Goal: Transaction & Acquisition: Purchase product/service

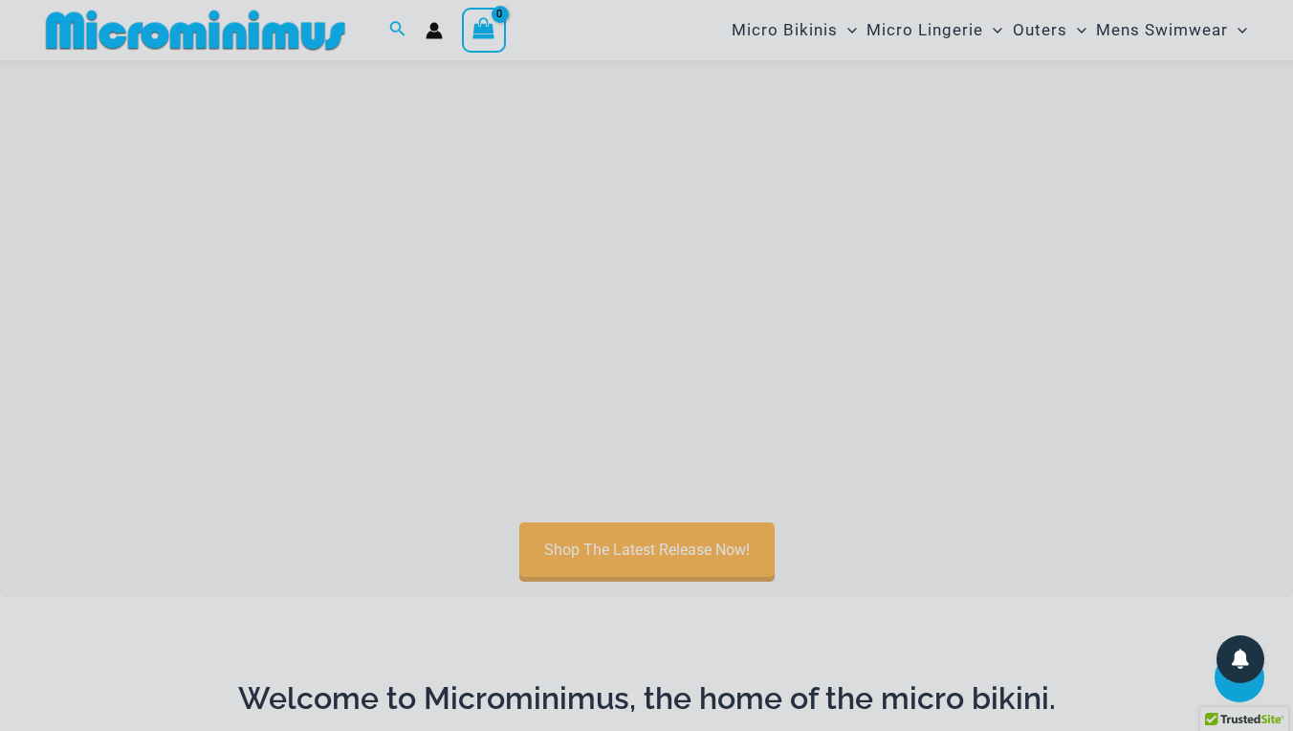
scroll to position [558, 0]
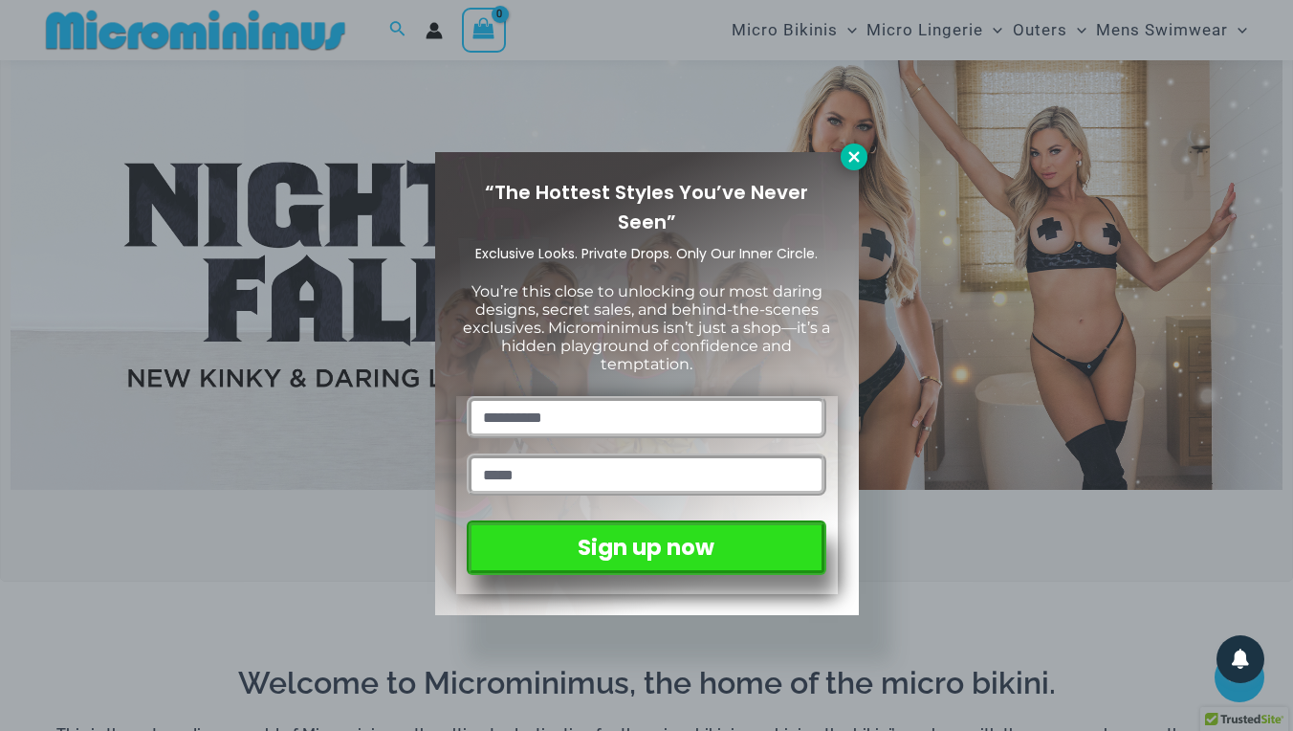
click at [852, 165] on icon at bounding box center [854, 156] width 17 height 17
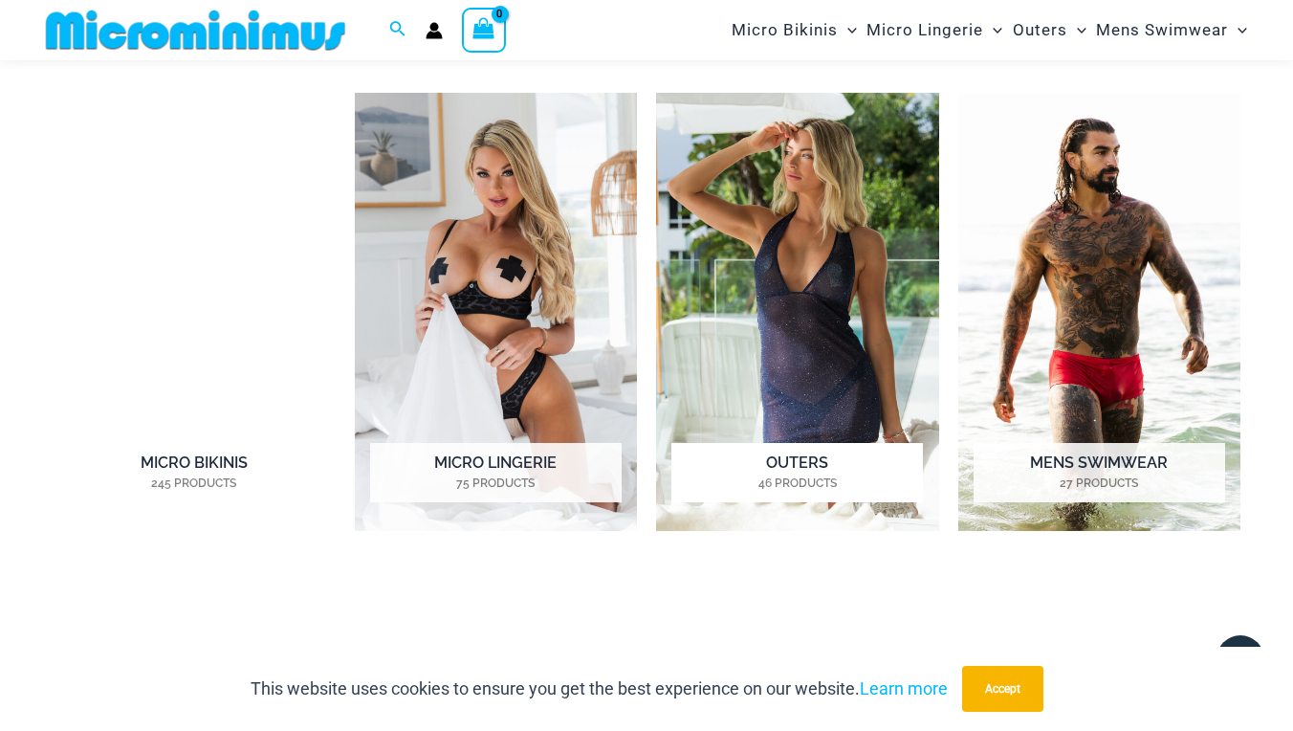
scroll to position [1315, 0]
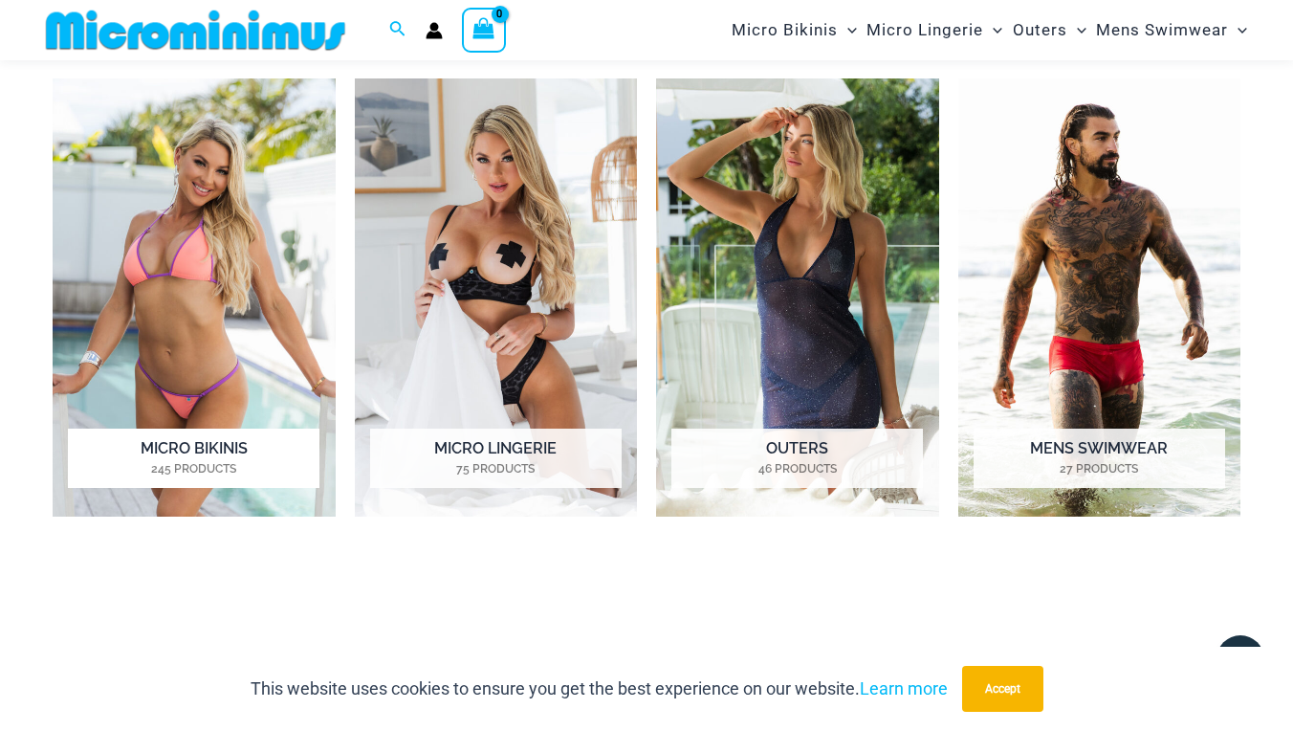
click at [197, 309] on img "Visit product category Micro Bikinis" at bounding box center [194, 297] width 283 height 438
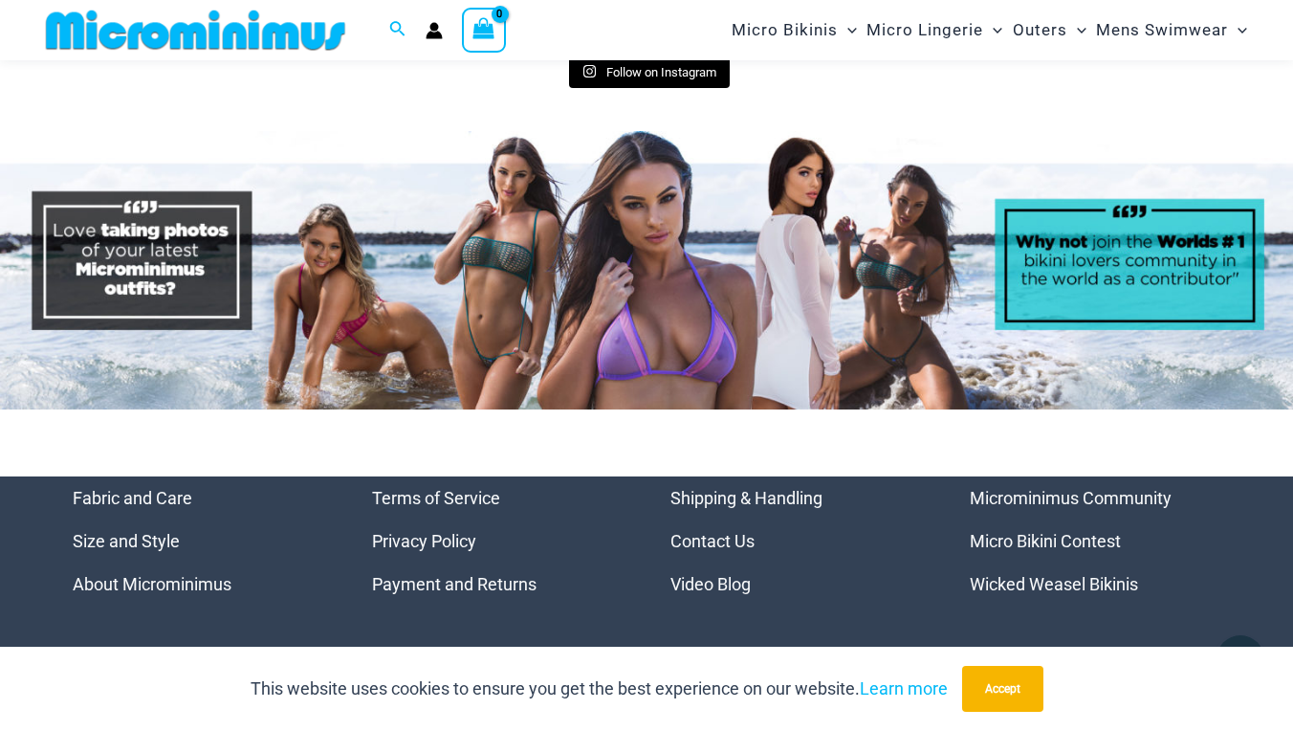
scroll to position [8574, 0]
click at [1037, 574] on link "Wicked Weasel Bikinis" at bounding box center [1054, 584] width 168 height 20
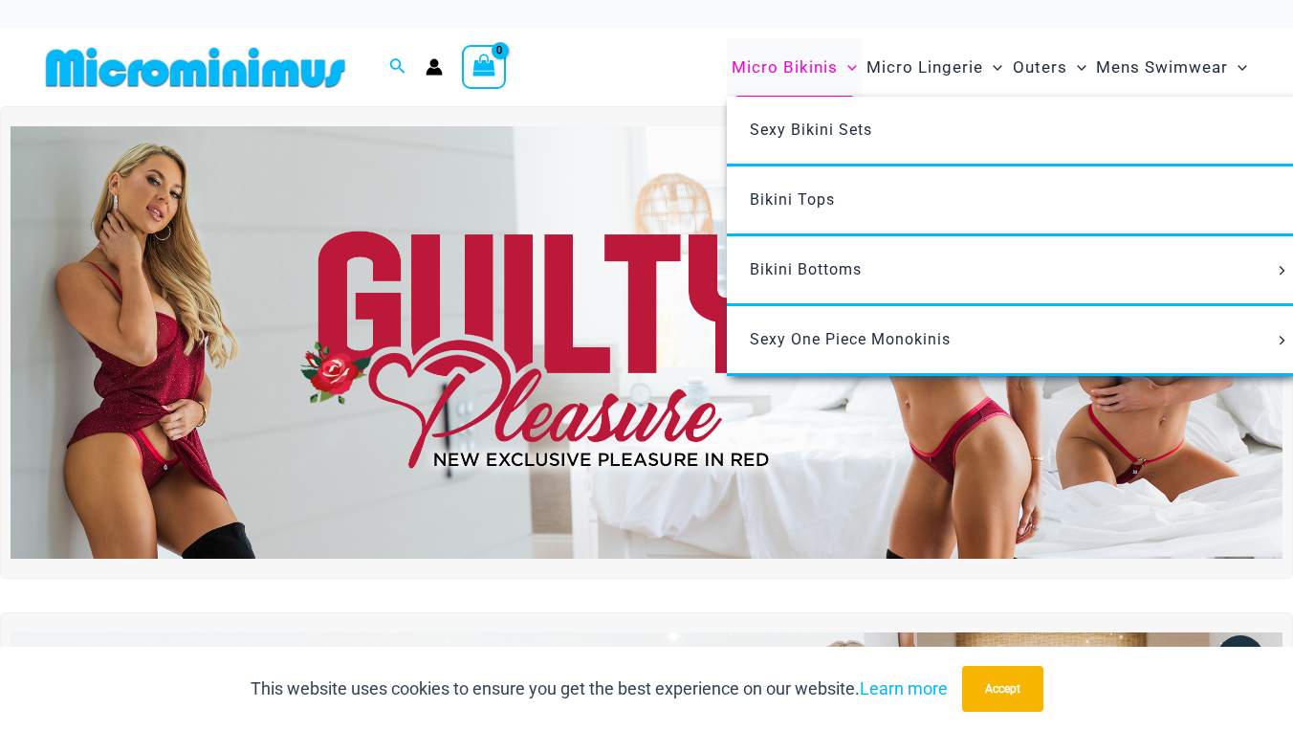
scroll to position [0, 0]
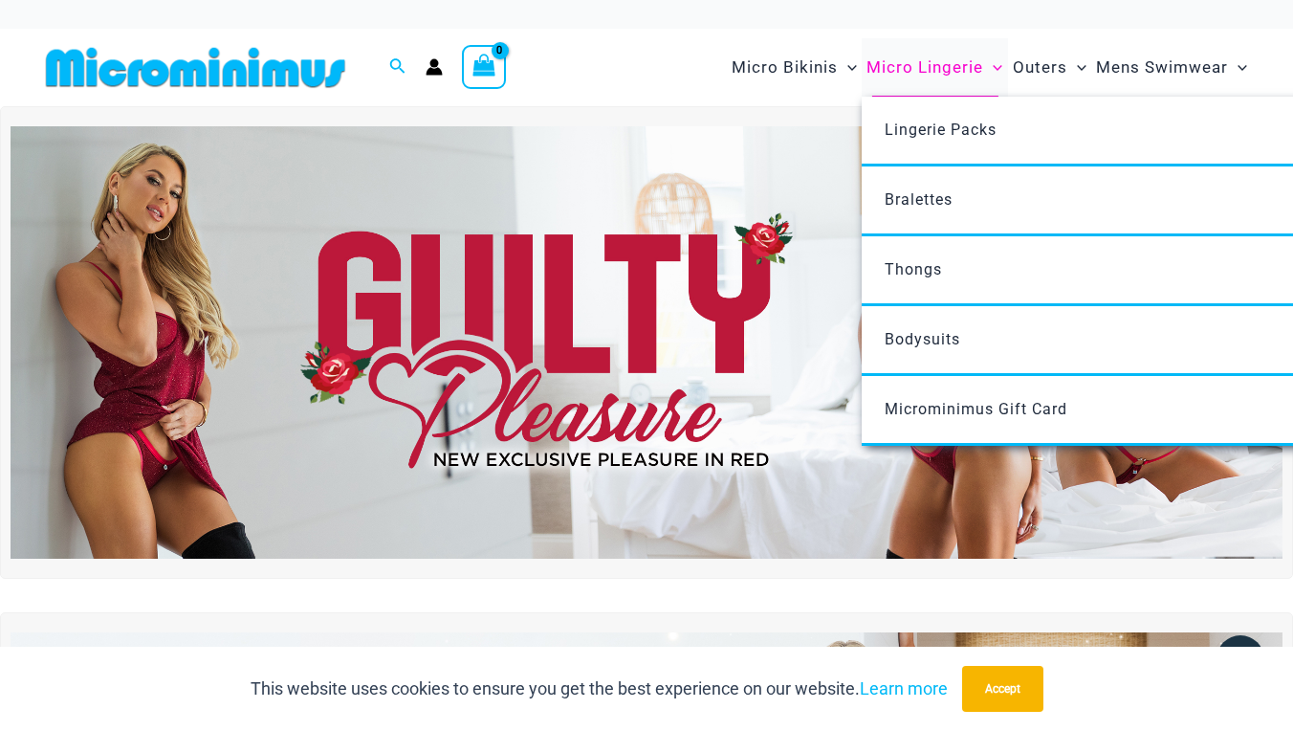
click at [994, 70] on icon "Menu Toggle" at bounding box center [998, 68] width 10 height 10
click at [934, 65] on span "Micro Lingerie" at bounding box center [925, 67] width 117 height 49
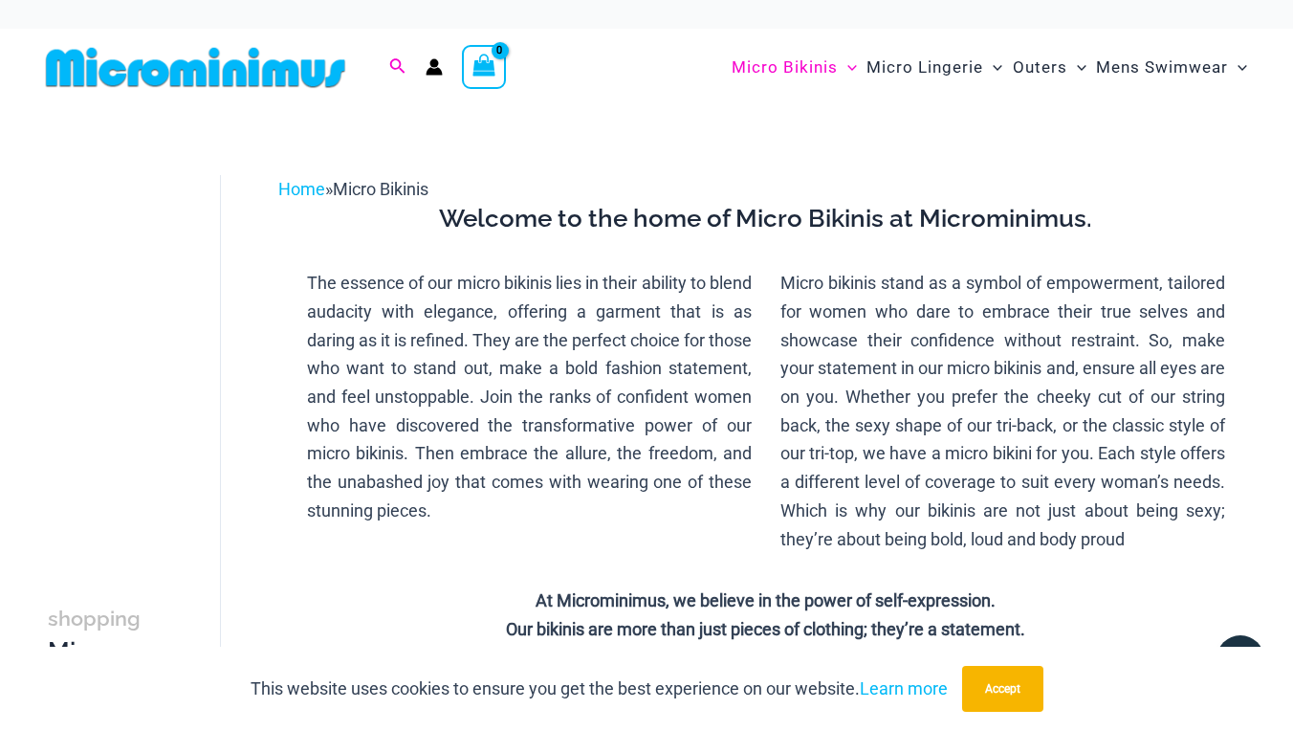
click at [395, 56] on span "Search icon link" at bounding box center [397, 67] width 17 height 24
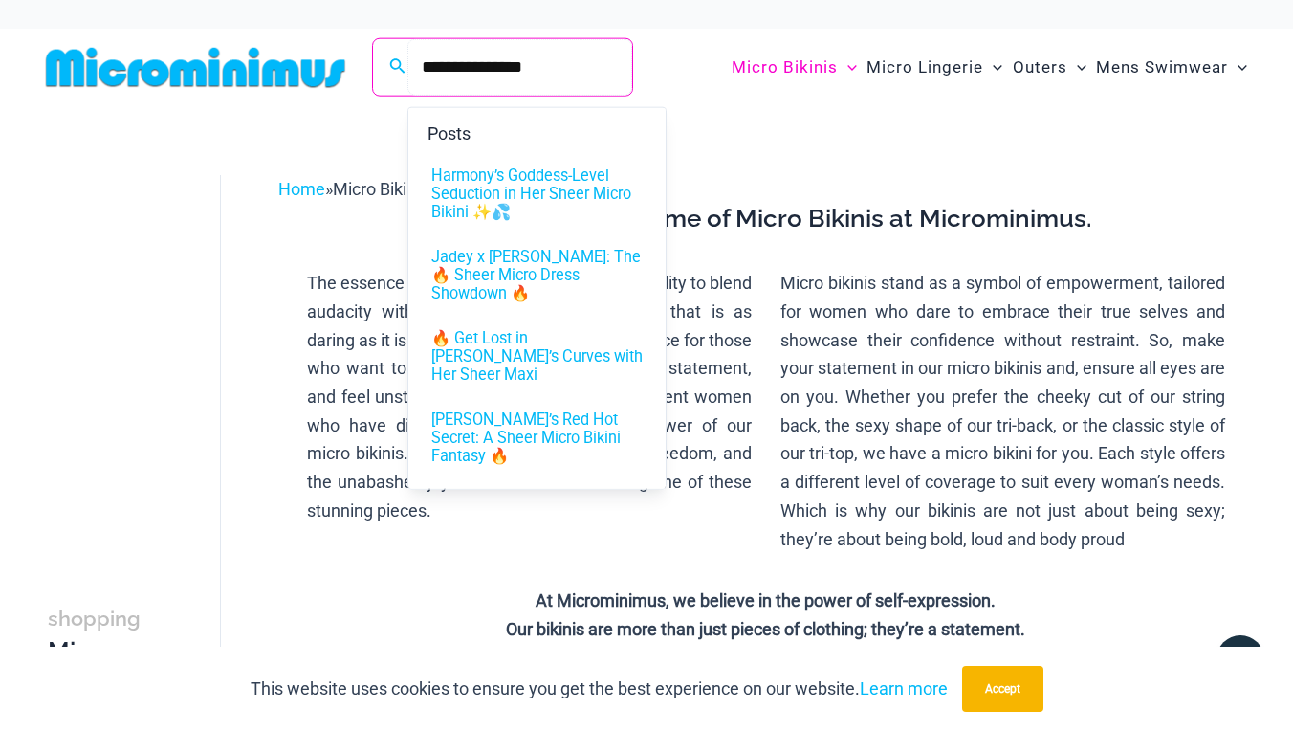
type input "**********"
click button "Search" at bounding box center [0, 0] width 0 height 0
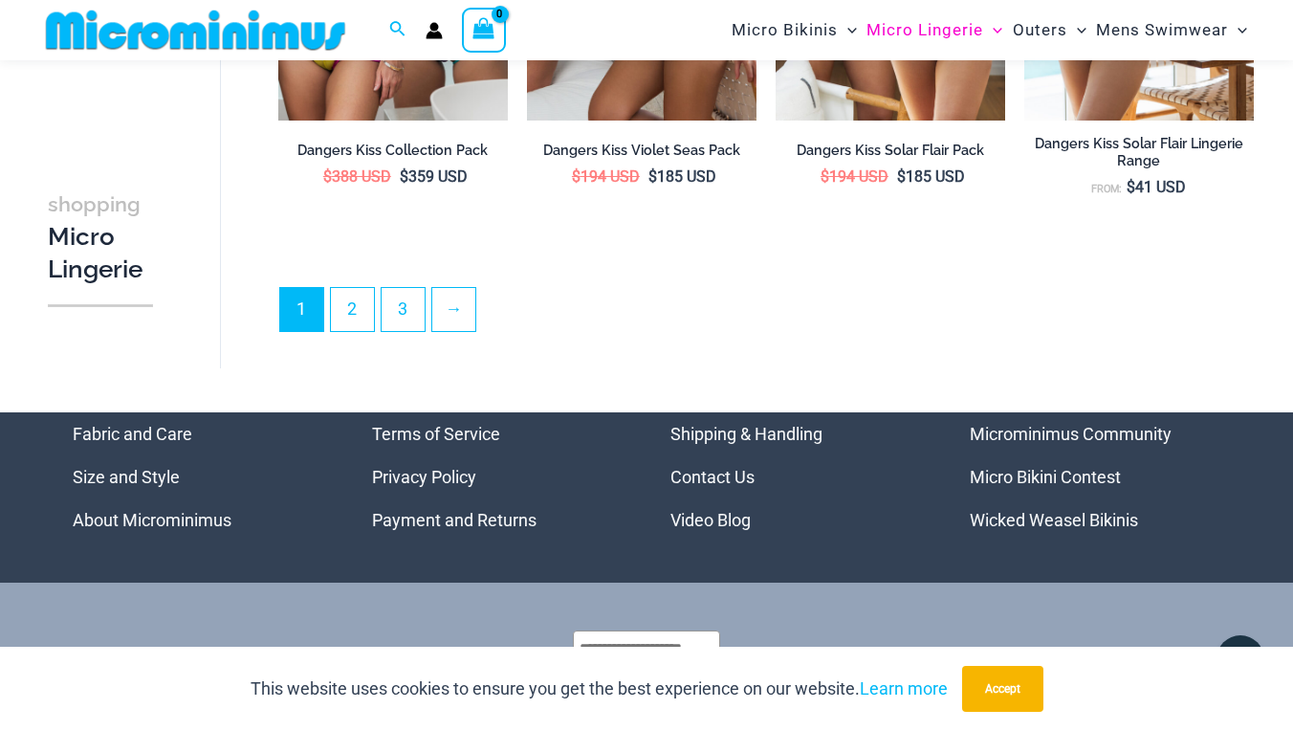
scroll to position [4331, 0]
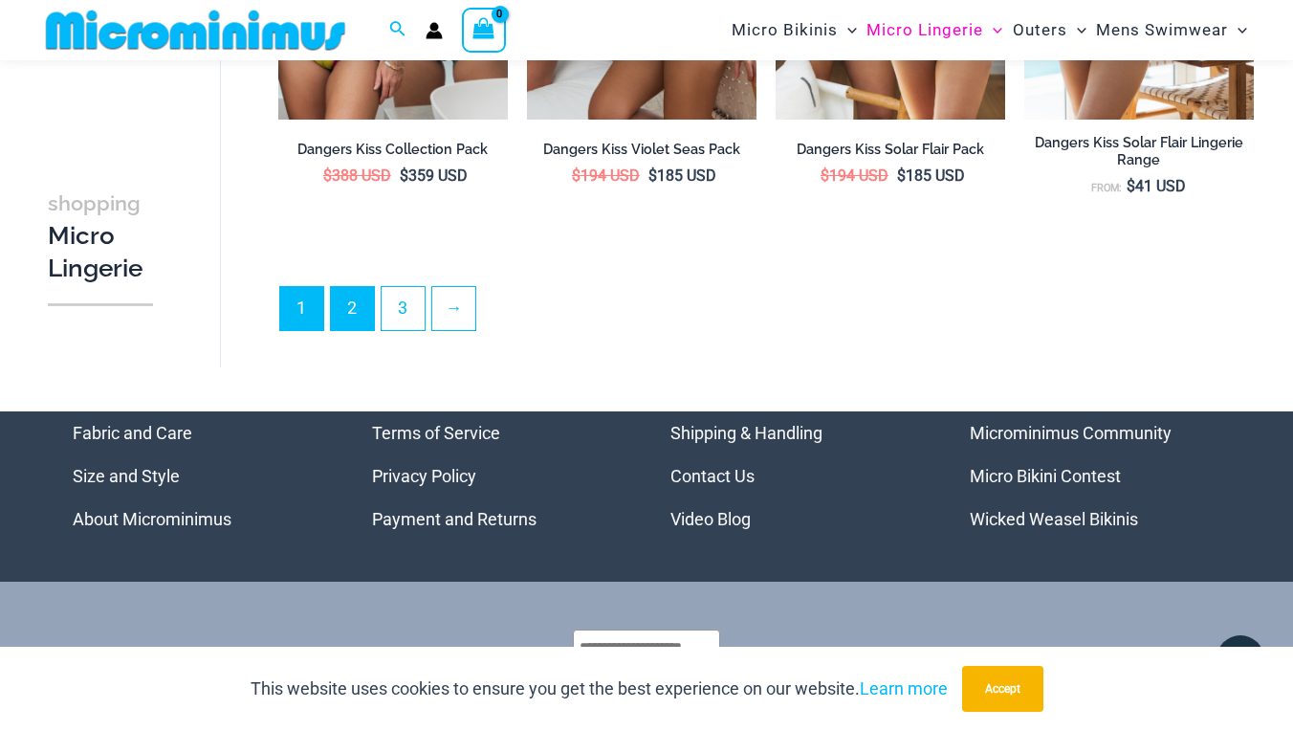
click at [352, 298] on link "2" at bounding box center [352, 308] width 43 height 43
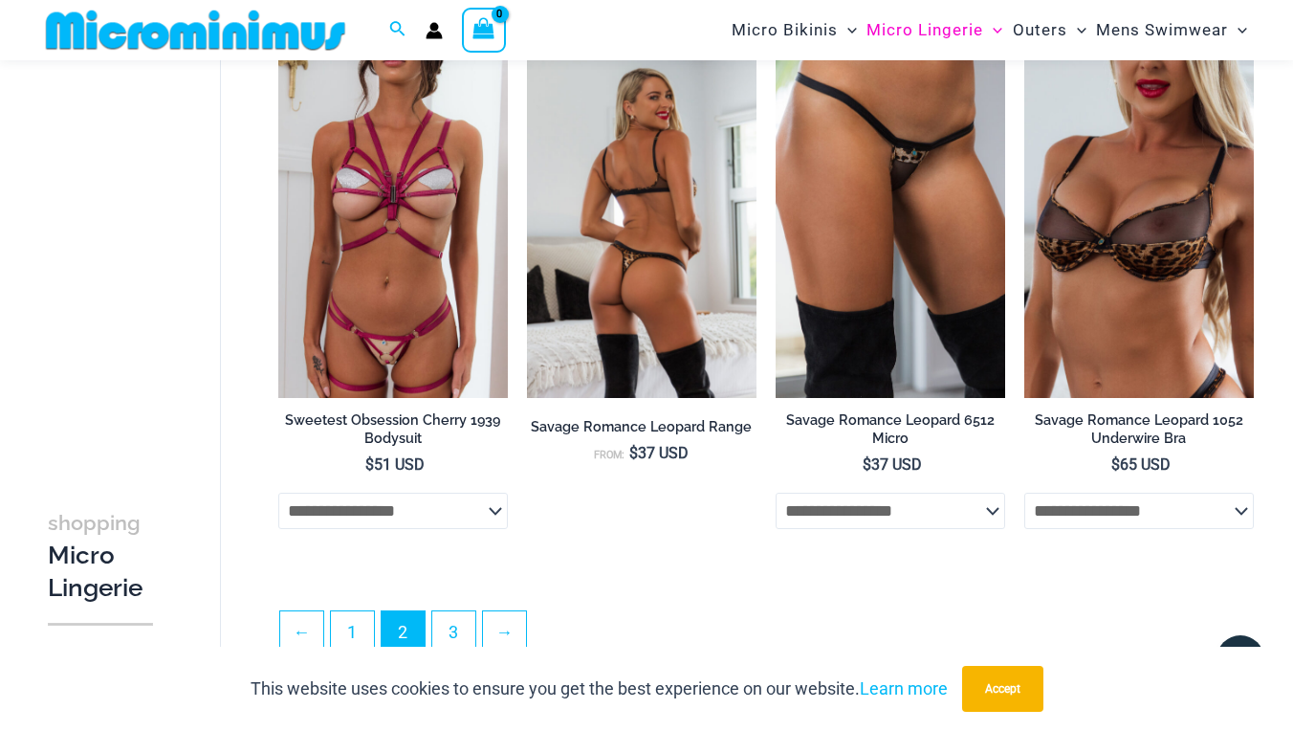
scroll to position [3920, 0]
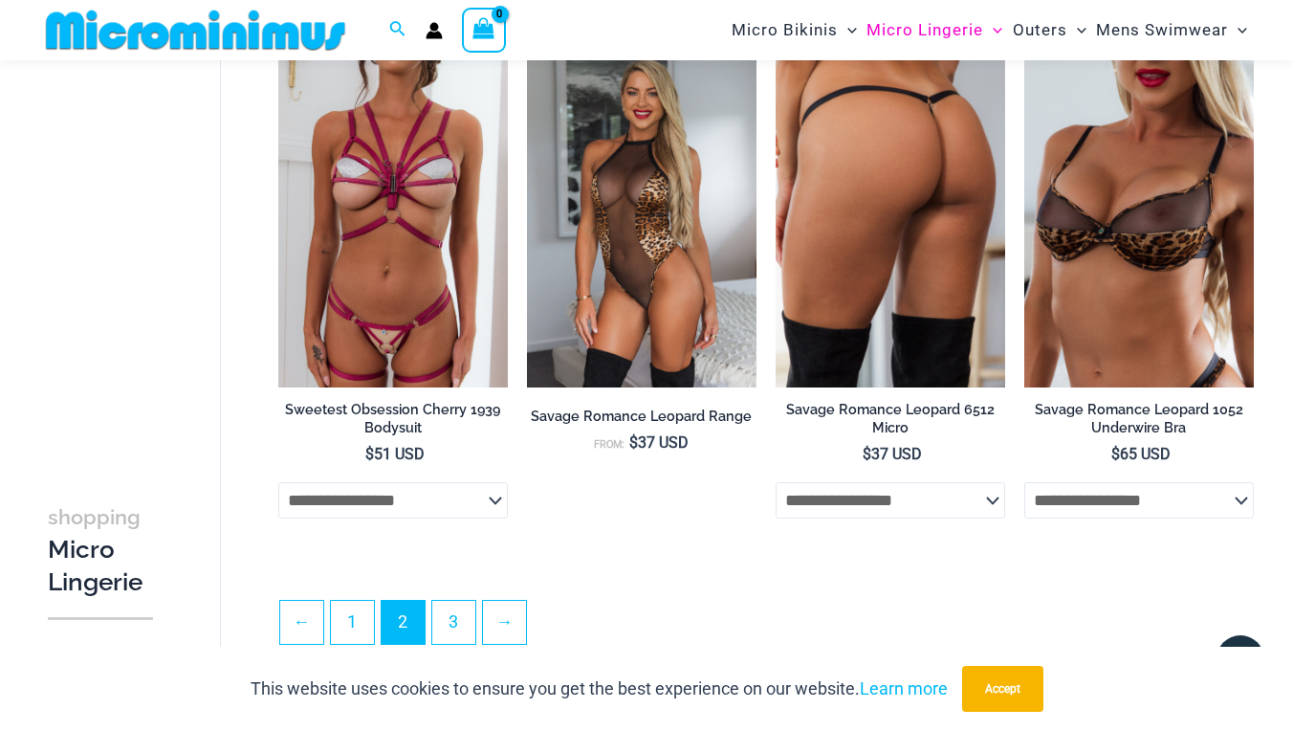
click at [900, 216] on img at bounding box center [891, 215] width 230 height 344
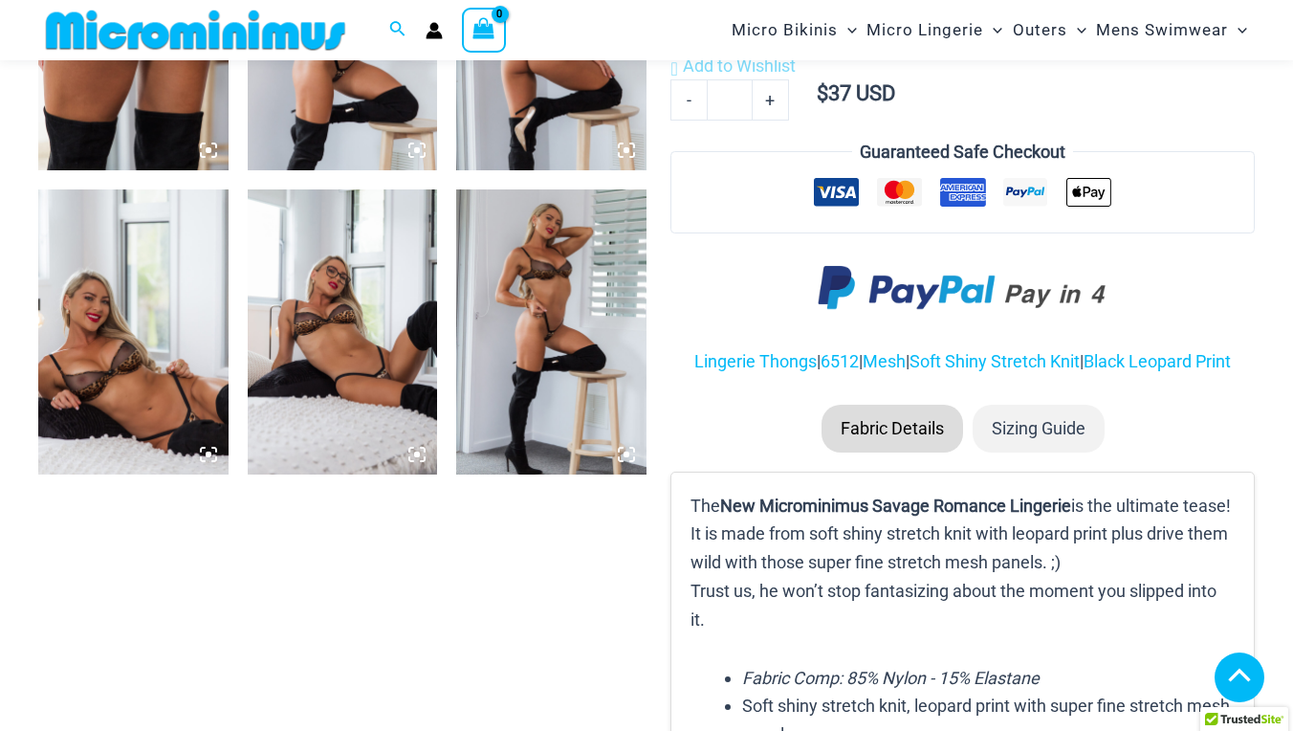
scroll to position [1226, 0]
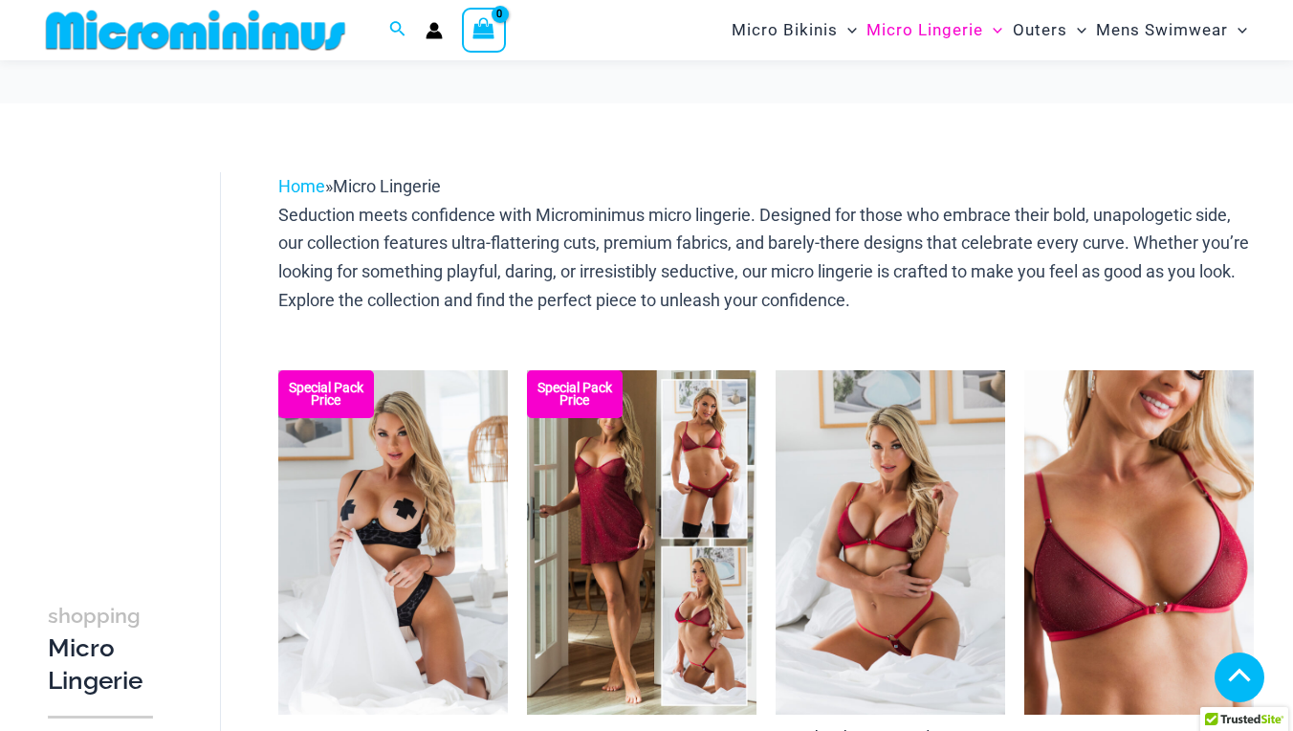
scroll to position [2294, 0]
